Goal: Find specific page/section: Find specific page/section

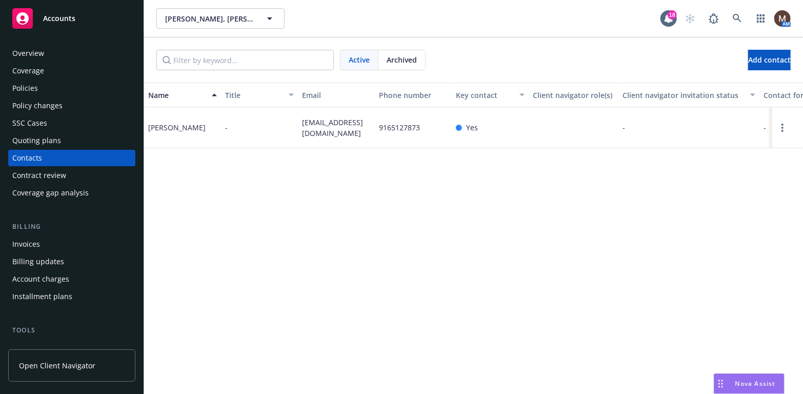
click at [24, 85] on div "Policies" at bounding box center [25, 88] width 26 height 16
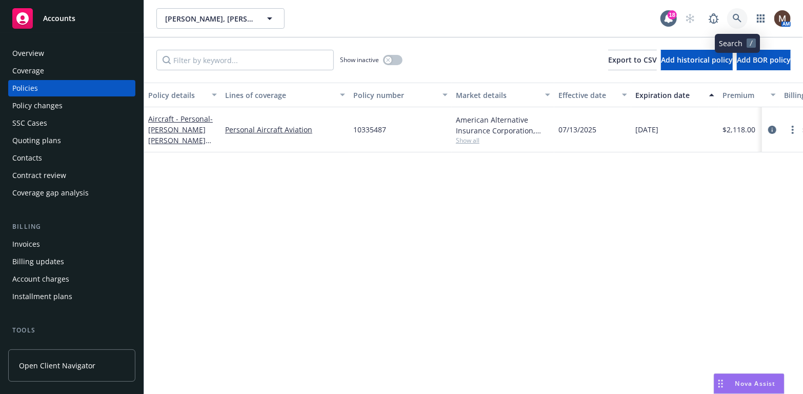
click at [736, 14] on icon at bounding box center [737, 18] width 9 height 9
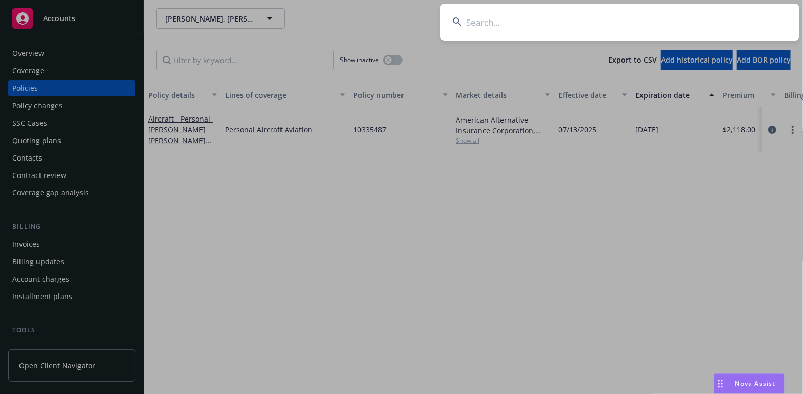
click at [492, 23] on input at bounding box center [619, 22] width 359 height 37
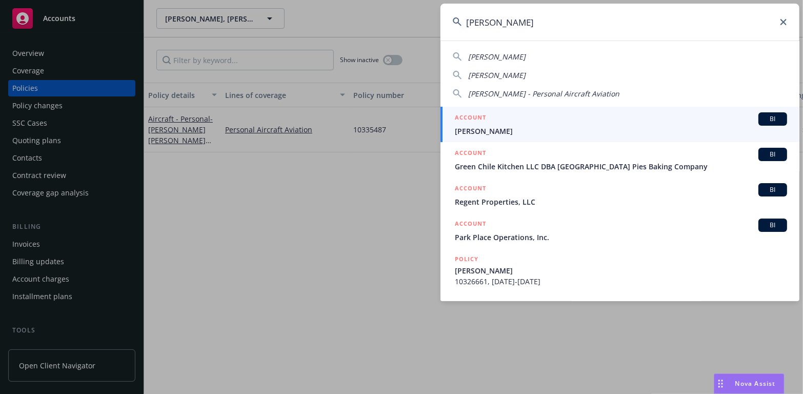
type input "[PERSON_NAME]"
click at [475, 130] on span "[PERSON_NAME]" at bounding box center [621, 131] width 332 height 11
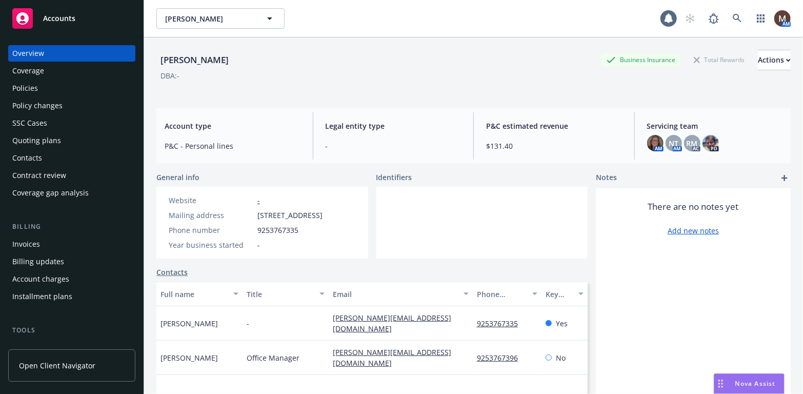
click at [33, 88] on div "Policies" at bounding box center [25, 88] width 26 height 16
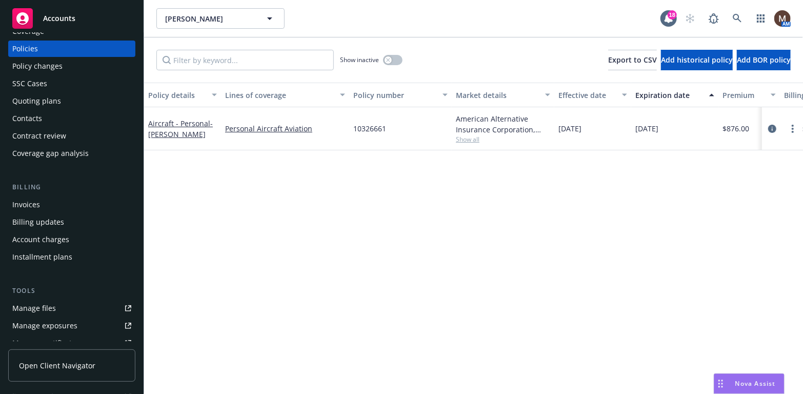
scroll to position [51, 0]
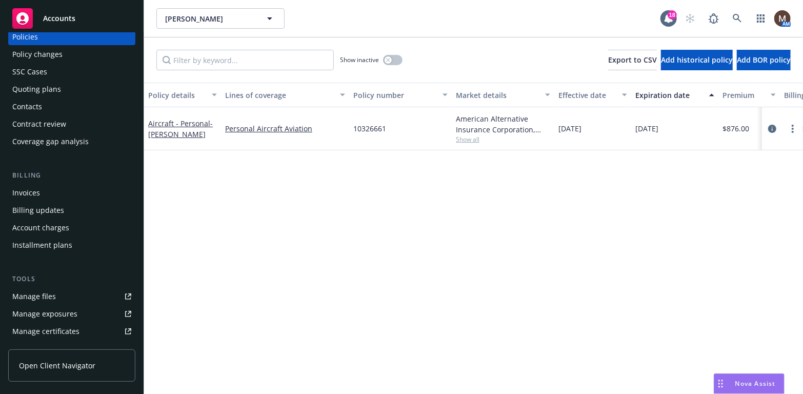
click at [56, 295] on link "Manage files" at bounding box center [71, 296] width 127 height 16
